Goal: Information Seeking & Learning: Learn about a topic

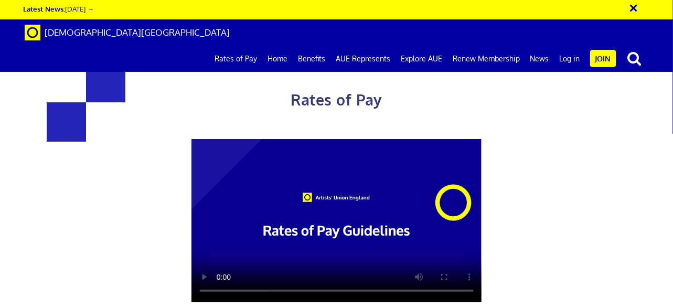
scroll to position [0, 2]
click at [241, 46] on link "Rates of Pay" at bounding box center [235, 59] width 53 height 26
click at [319, 139] on video at bounding box center [337, 220] width 291 height 163
